Goal: Task Accomplishment & Management: Complete application form

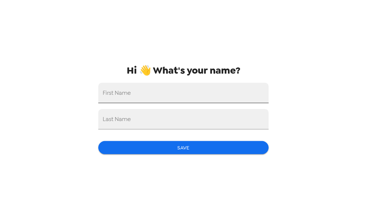
click at [145, 93] on input "First Name" at bounding box center [183, 93] width 170 height 20
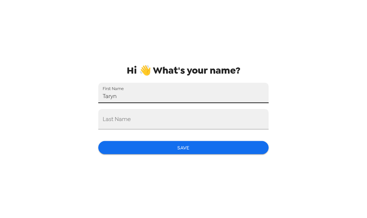
type input "Taryn"
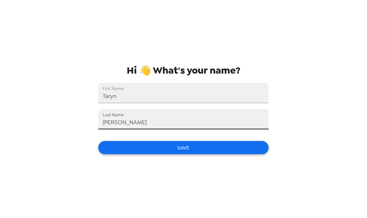
type input "[PERSON_NAME]"
click at [217, 142] on button "Save" at bounding box center [183, 147] width 170 height 13
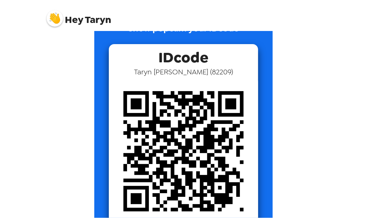
scroll to position [61, 0]
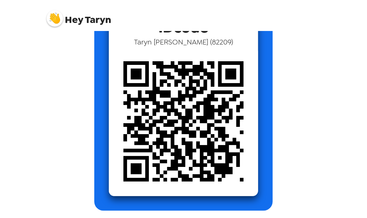
click at [51, 21] on img at bounding box center [55, 18] width 16 height 16
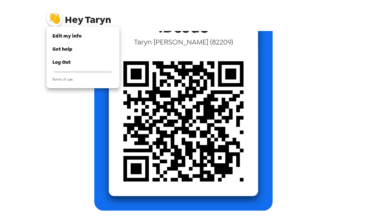
click at [17, 138] on div at bounding box center [183, 109] width 367 height 218
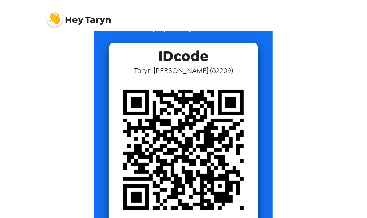
scroll to position [0, 0]
